Goal: Check status: Check status

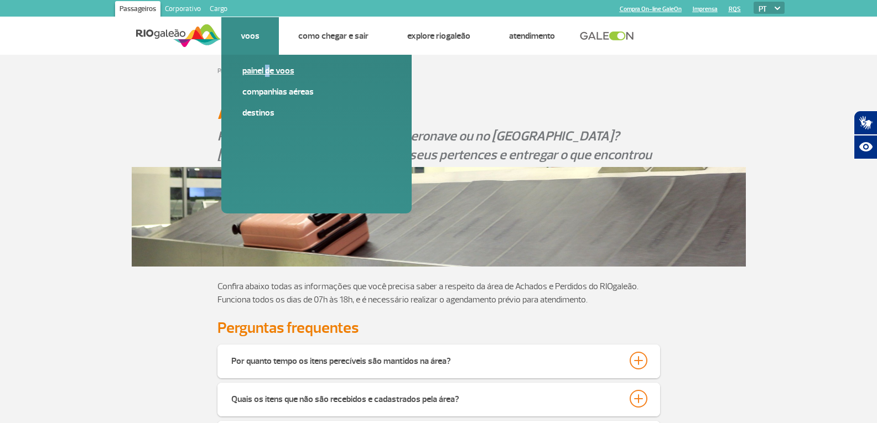
drag, startPoint x: 265, startPoint y: 84, endPoint x: 262, endPoint y: 75, distance: 9.3
click at [264, 84] on span "Painel de voos" at bounding box center [316, 75] width 148 height 21
click at [262, 75] on link "Painel de voos" at bounding box center [316, 71] width 148 height 12
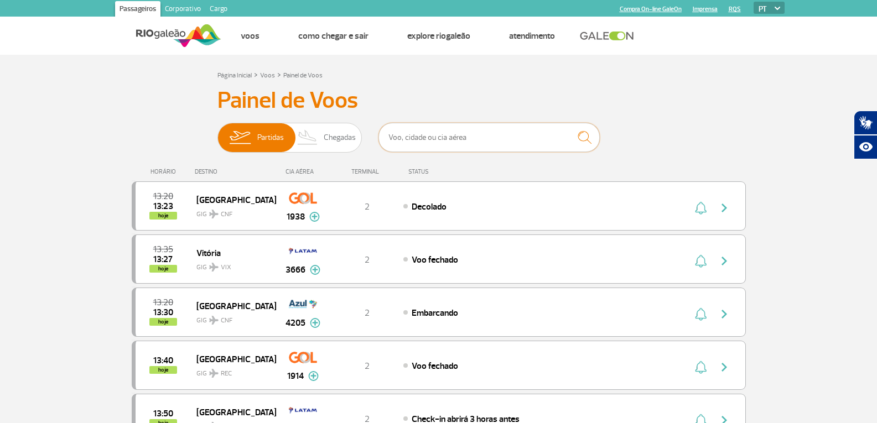
click at [443, 135] on input "text" at bounding box center [489, 137] width 221 height 29
type input "1974"
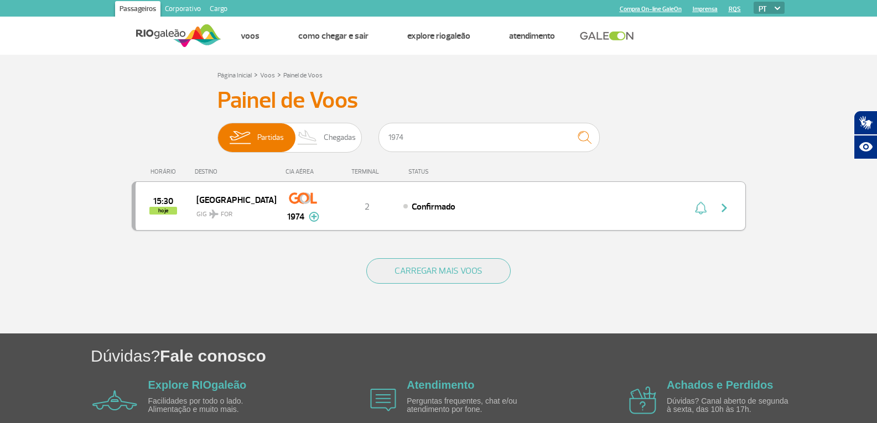
click at [304, 194] on img at bounding box center [303, 198] width 28 height 19
click at [680, 219] on div "15:30 hoje Fortaleza GIG FOR 1974 2 Confirmado Parcerias: Azul Linhas Aéreas 31…" at bounding box center [439, 206] width 614 height 49
click at [720, 211] on img "button" at bounding box center [724, 207] width 13 height 13
